Goal: Find contact information: Find contact information

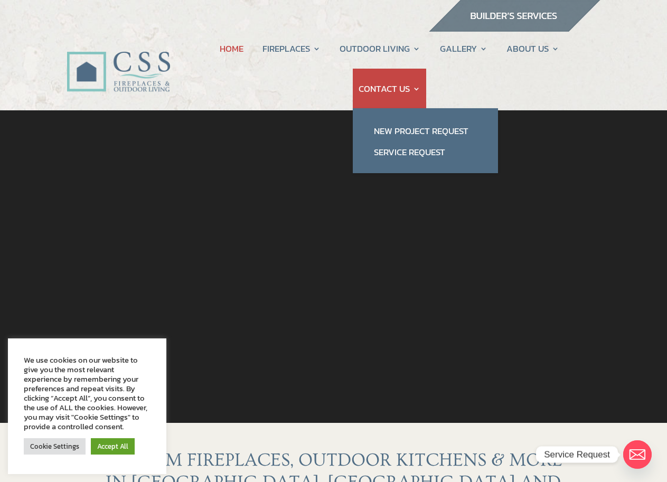
click at [379, 88] on link "CONTACT US" at bounding box center [390, 89] width 62 height 40
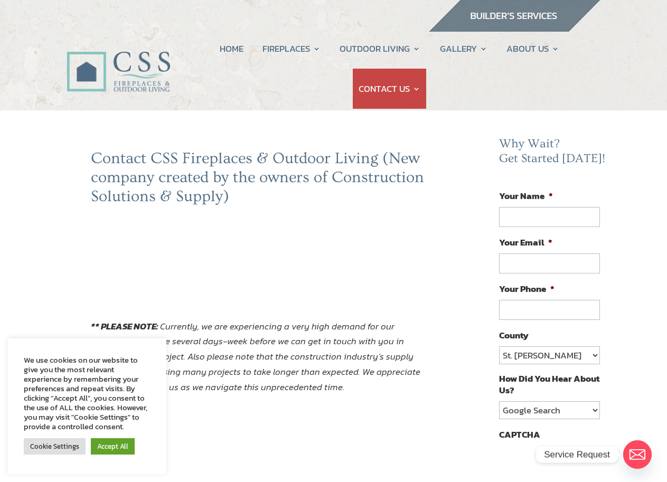
scroll to position [53, 0]
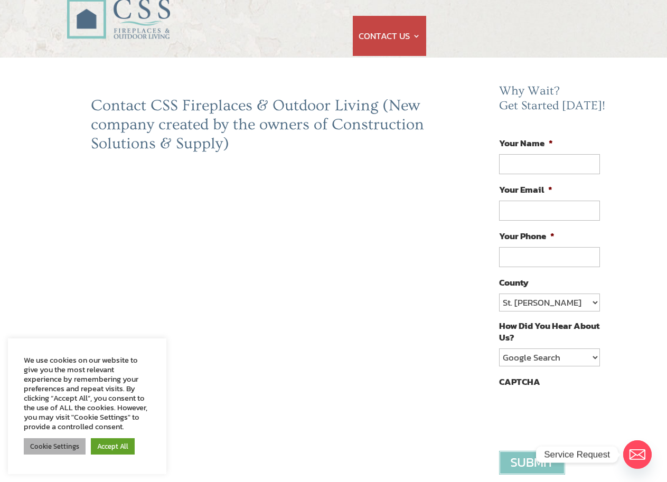
click at [55, 450] on link "Cookie Settings" at bounding box center [55, 446] width 62 height 16
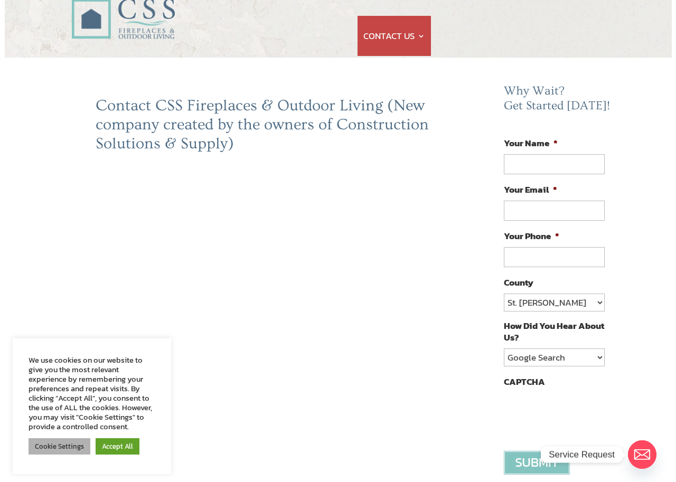
scroll to position [53, 0]
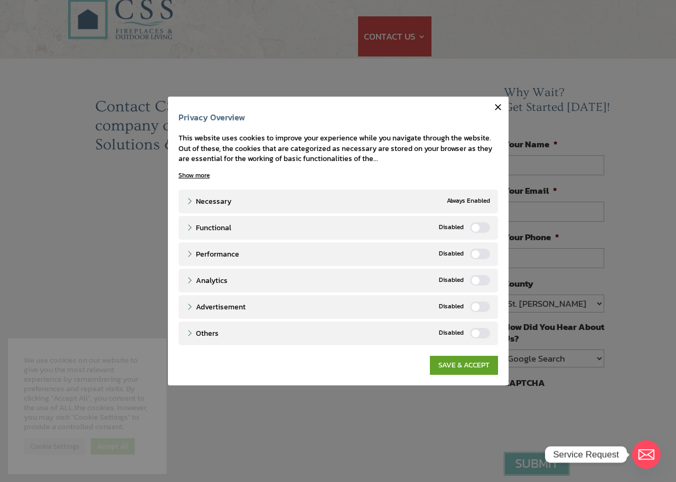
click at [500, 109] on icon "button" at bounding box center [498, 107] width 6 height 6
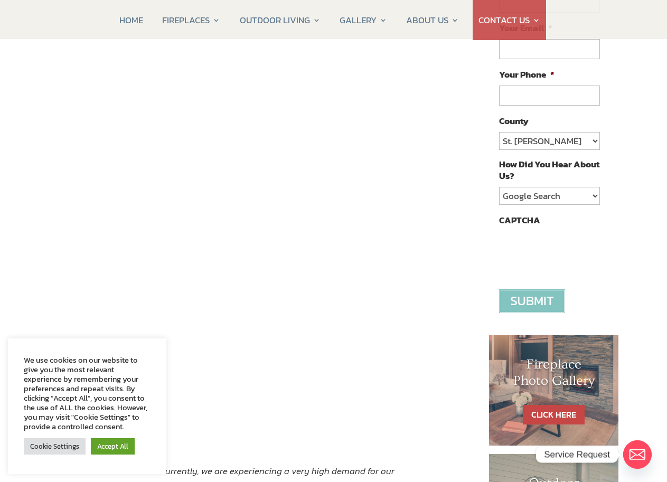
scroll to position [211, 0]
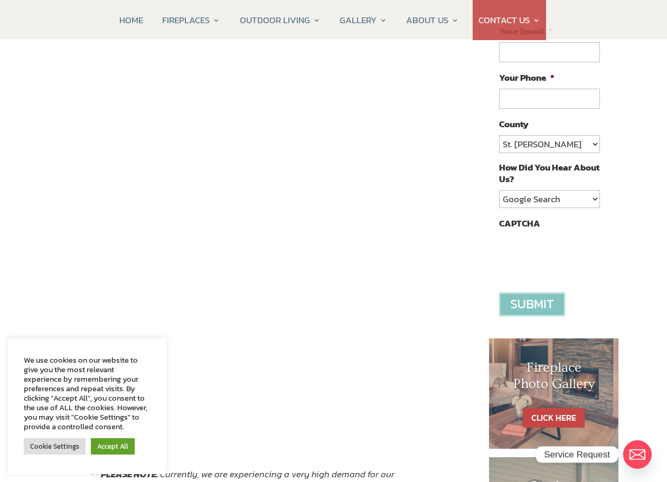
click at [49, 233] on div "Contact CSS Fireplaces & Outdoor Living (New company created by the owners of C…" at bounding box center [261, 253] width 424 height 631
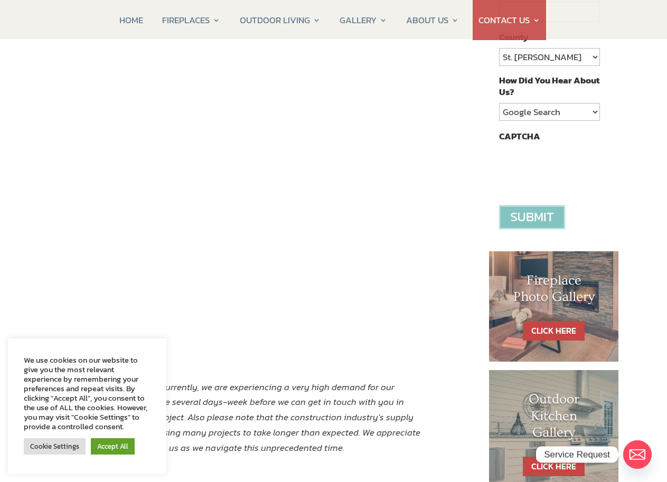
scroll to position [317, 0]
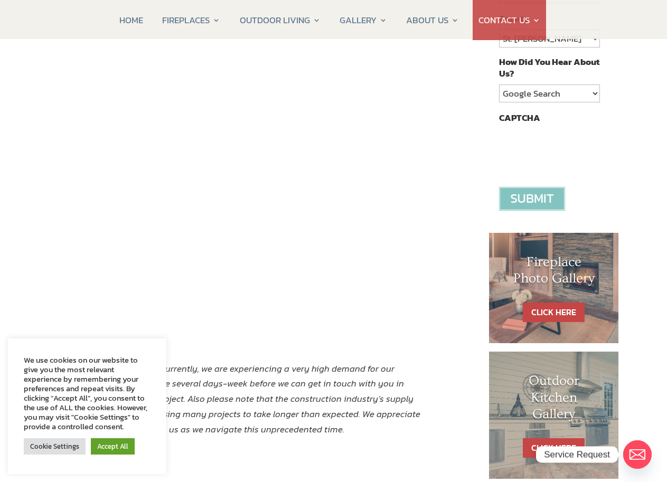
click at [64, 199] on div "Contact CSS Fireplaces & Outdoor Living (New company created by the owners of C…" at bounding box center [261, 147] width 424 height 631
click at [78, 165] on div "Contact CSS Fireplaces & Outdoor Living (New company created by the owners of C…" at bounding box center [261, 147] width 424 height 631
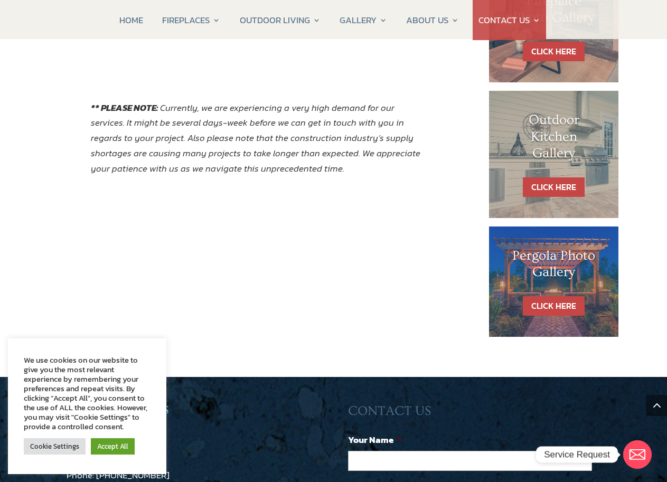
scroll to position [581, 0]
